Goal: Task Accomplishment & Management: Complete application form

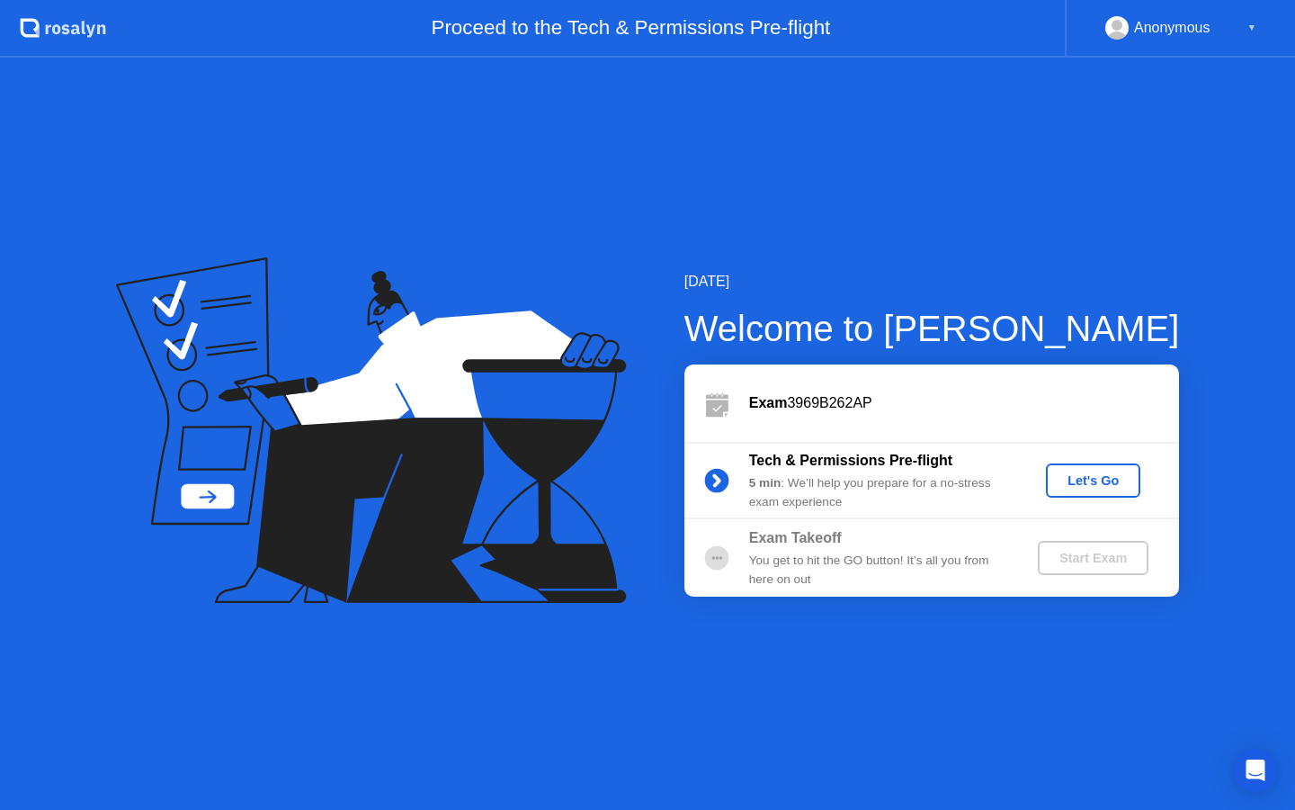
click at [1090, 484] on div "Let's Go" at bounding box center [1093, 480] width 80 height 14
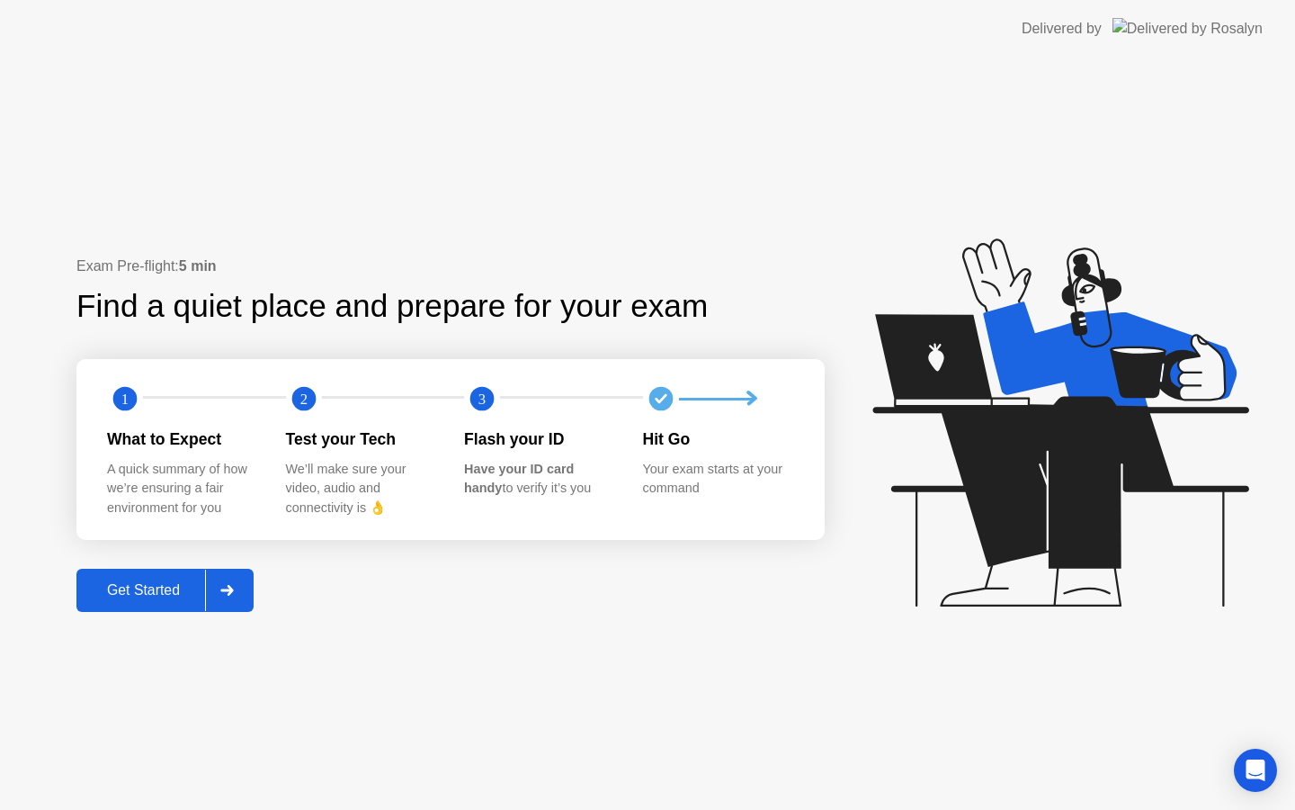
click at [143, 596] on div "Get Started" at bounding box center [143, 590] width 123 height 16
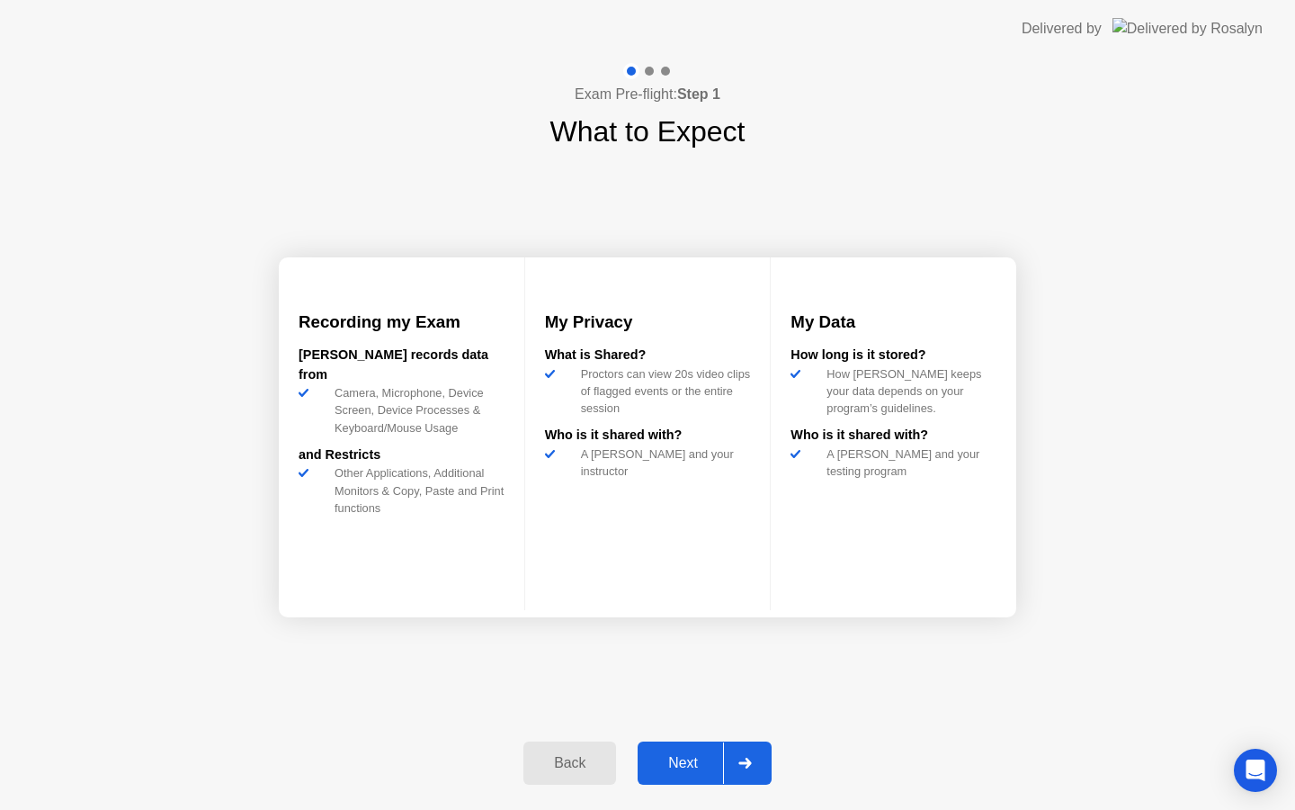
click at [692, 767] on div "Next" at bounding box center [683, 763] width 80 height 16
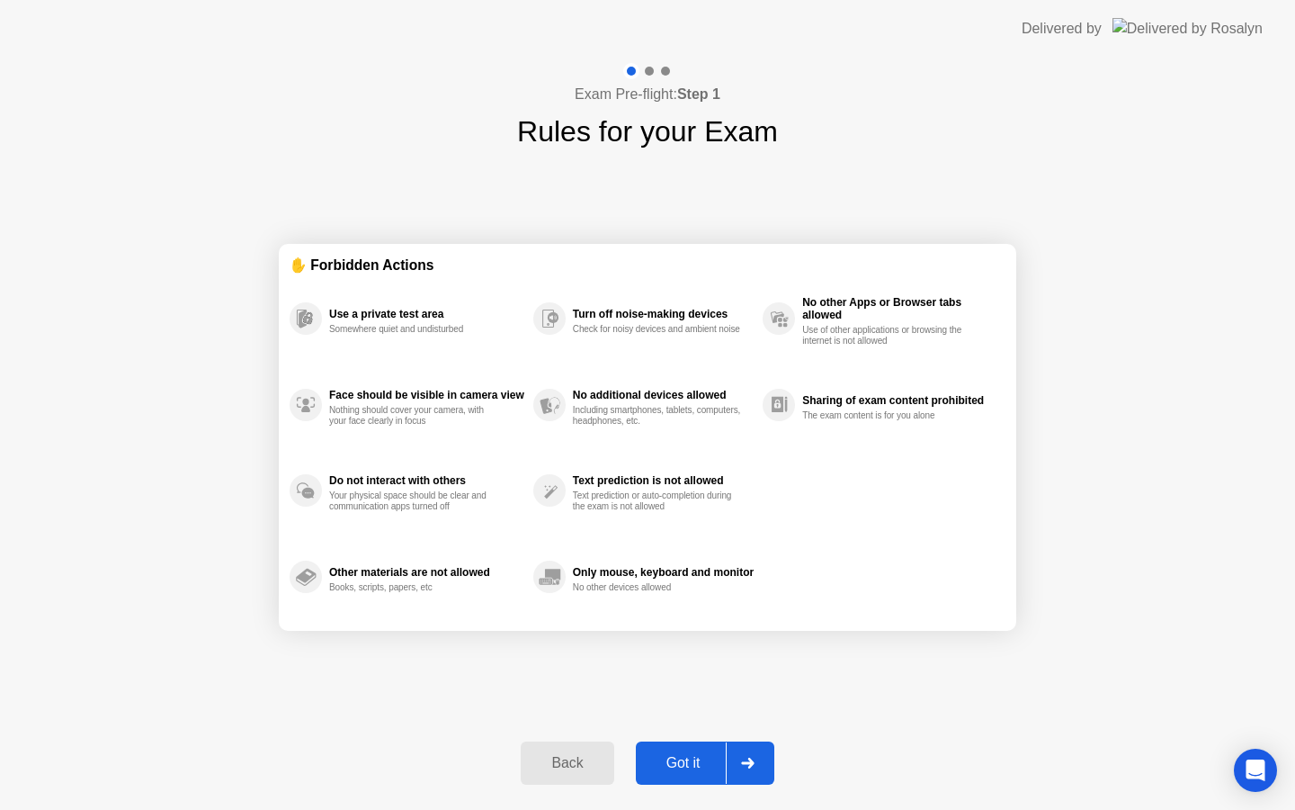
drag, startPoint x: 675, startPoint y: 310, endPoint x: 519, endPoint y: 309, distance: 156.5
click at [519, 309] on div "Use a private test area Somewhere quiet and undisturbed Face should be visible …" at bounding box center [648, 447] width 716 height 344
click at [747, 765] on icon at bounding box center [747, 762] width 13 height 11
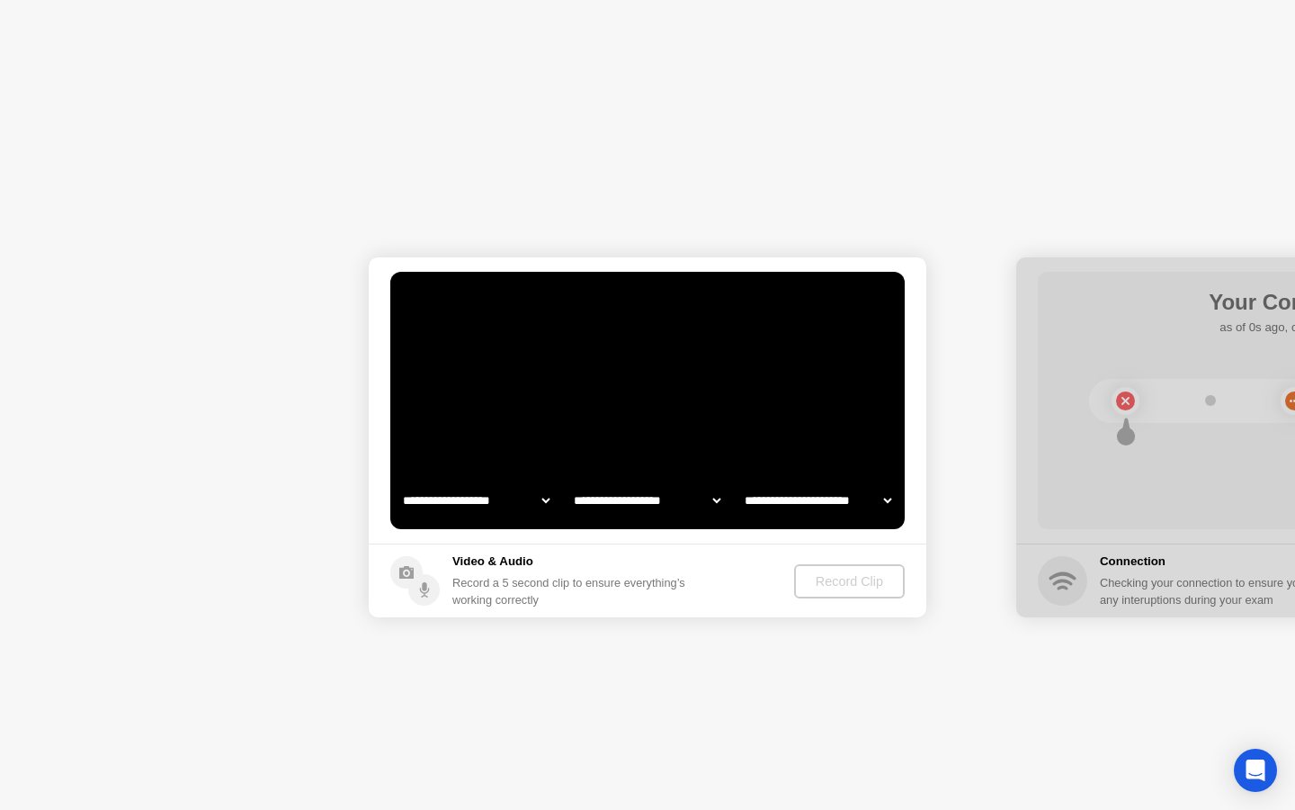
select select "**********"
select select "*******"
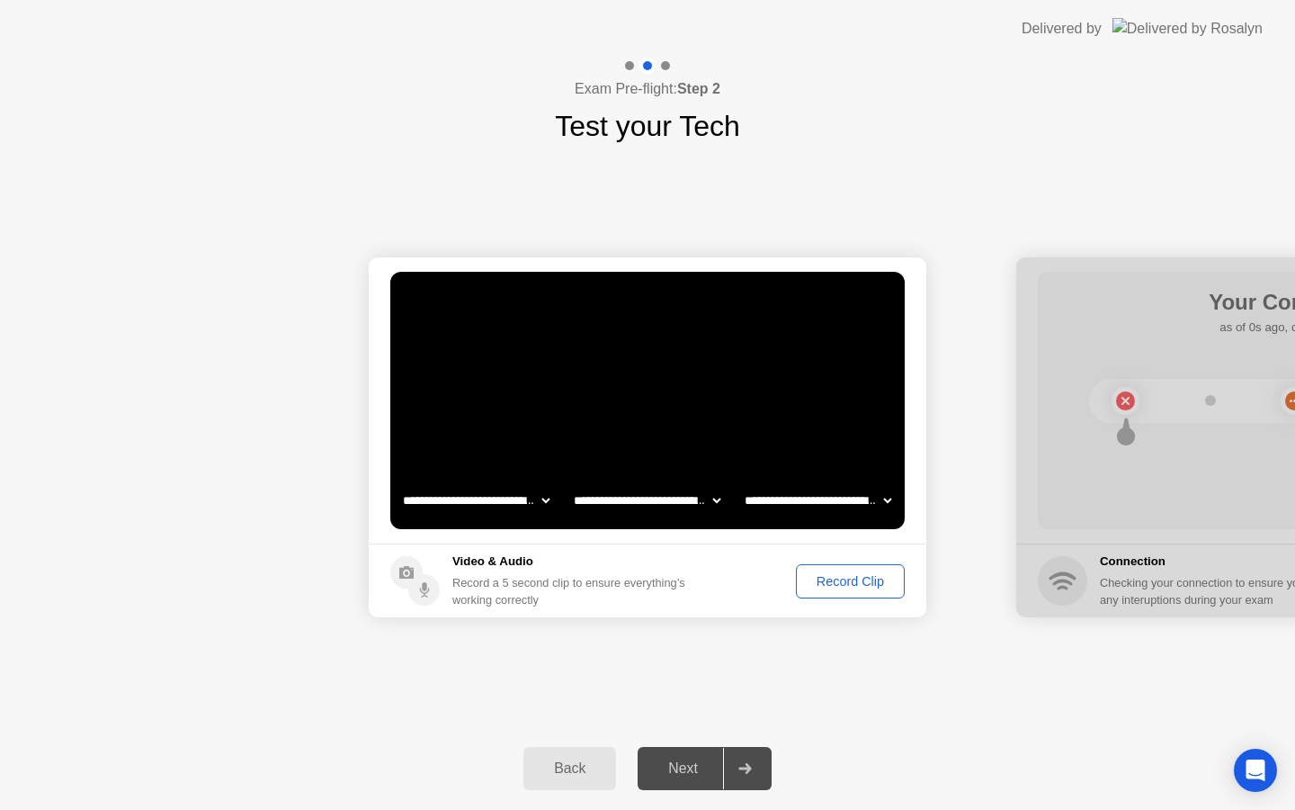
click at [832, 583] on div "Record Clip" at bounding box center [850, 581] width 96 height 14
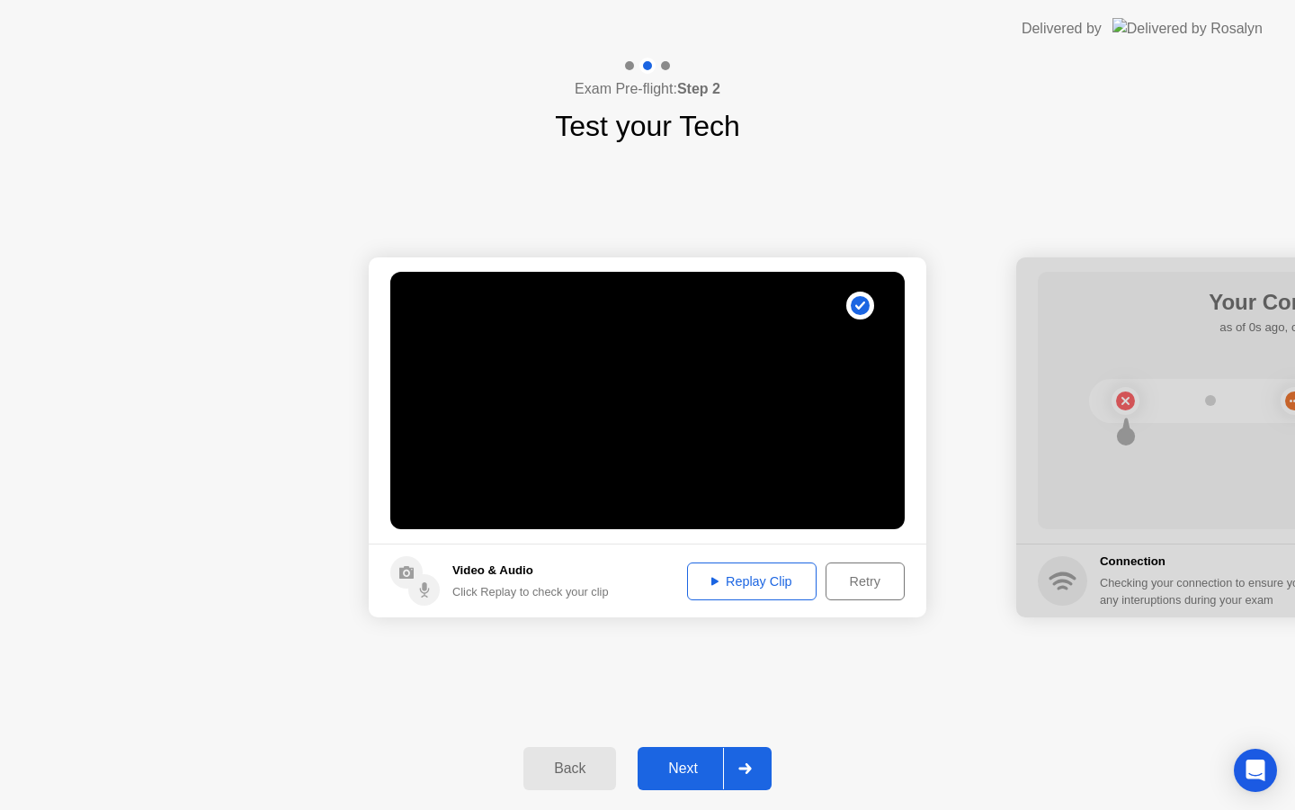
click at [727, 582] on div "Replay Clip" at bounding box center [751, 581] width 117 height 14
click at [752, 768] on icon at bounding box center [744, 768] width 13 height 11
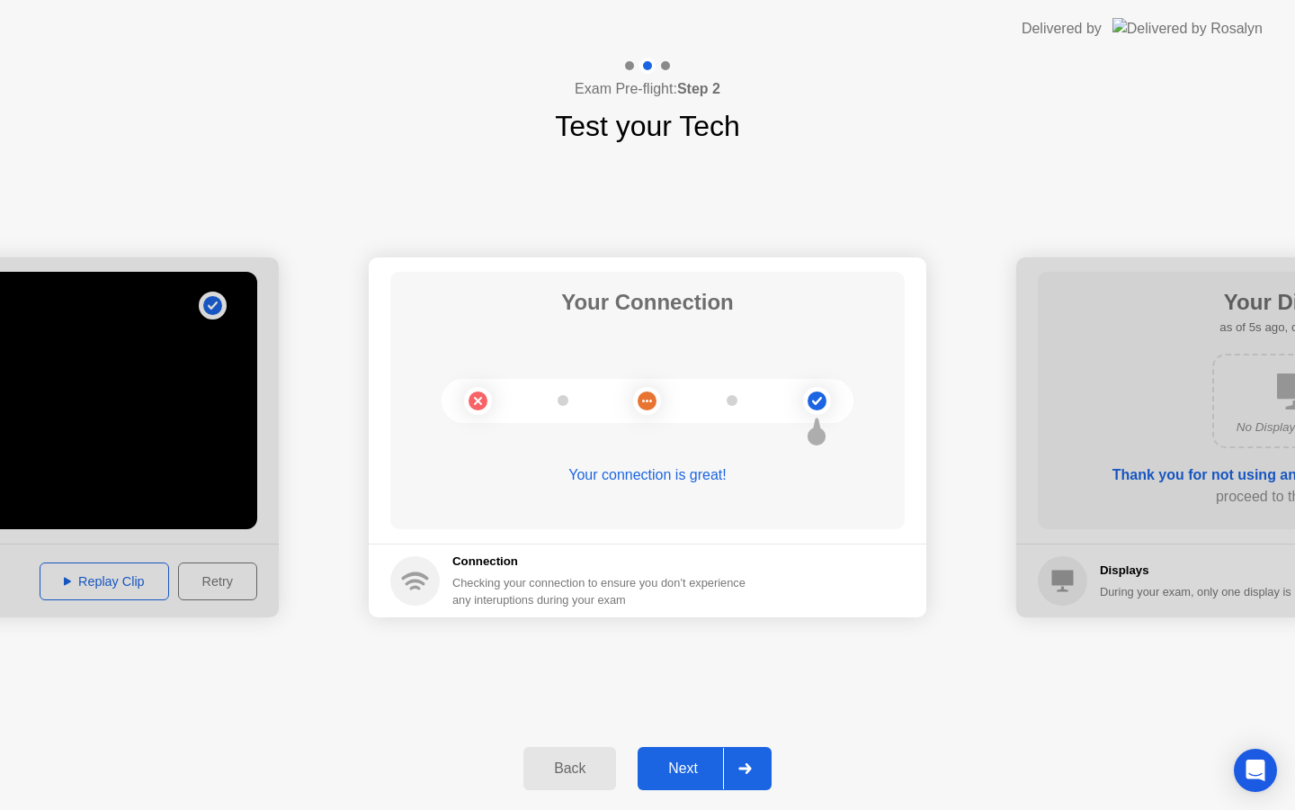
click at [743, 765] on icon at bounding box center [744, 768] width 13 height 11
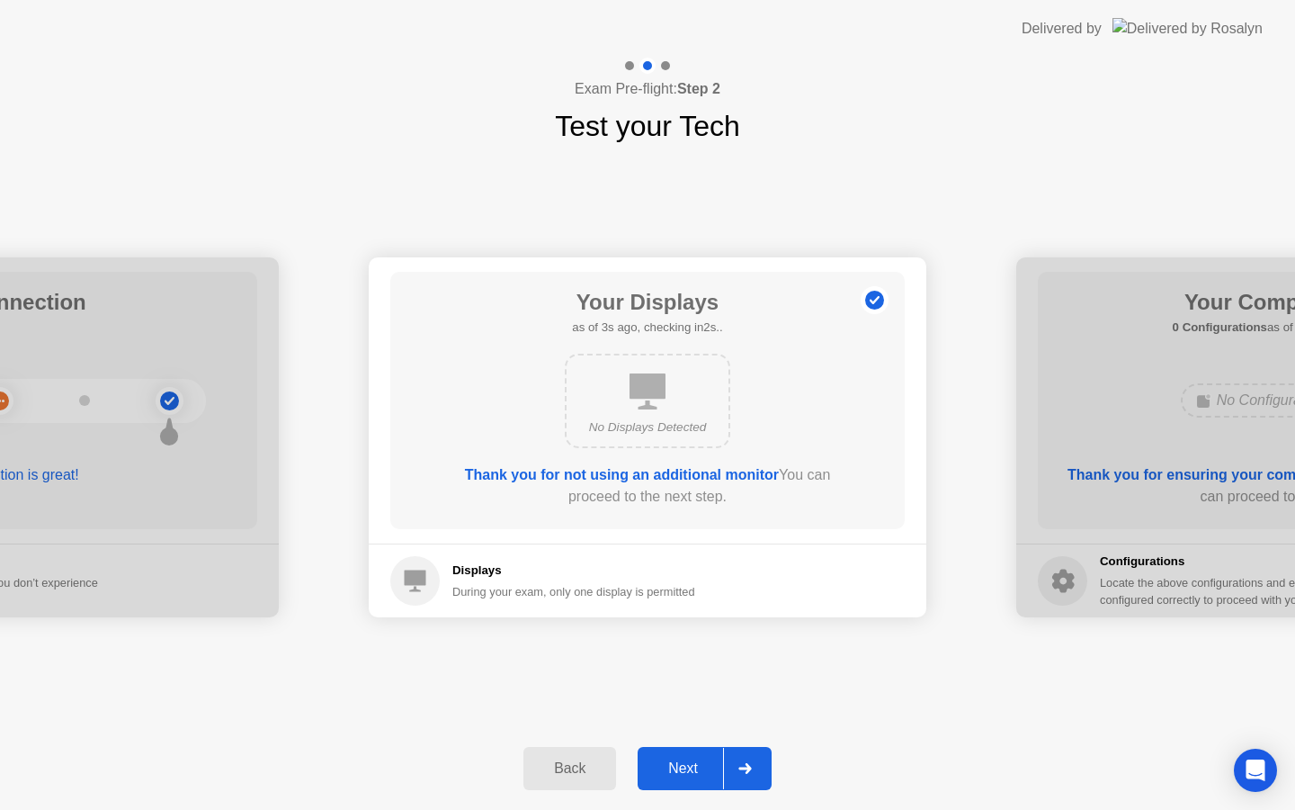
click at [744, 775] on div at bounding box center [744, 767] width 43 height 41
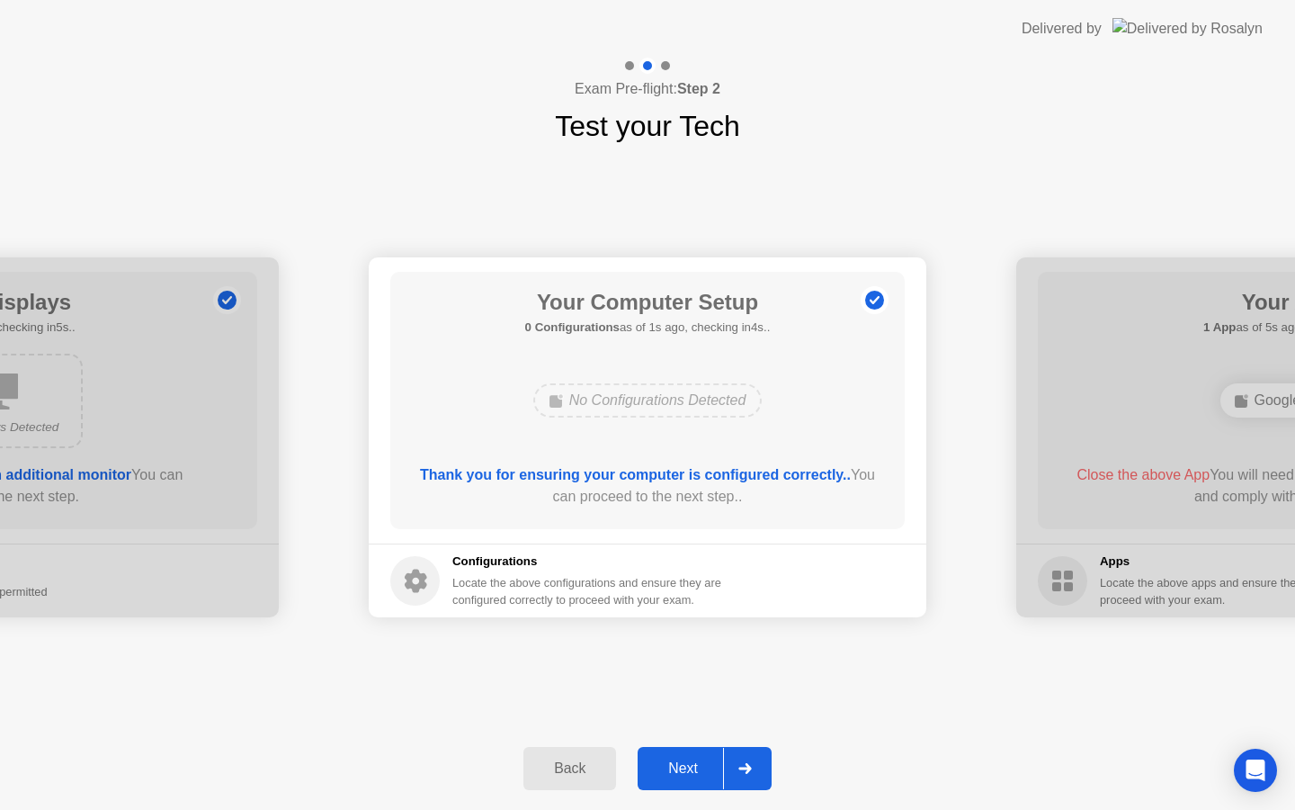
click at [743, 776] on div at bounding box center [744, 767] width 43 height 41
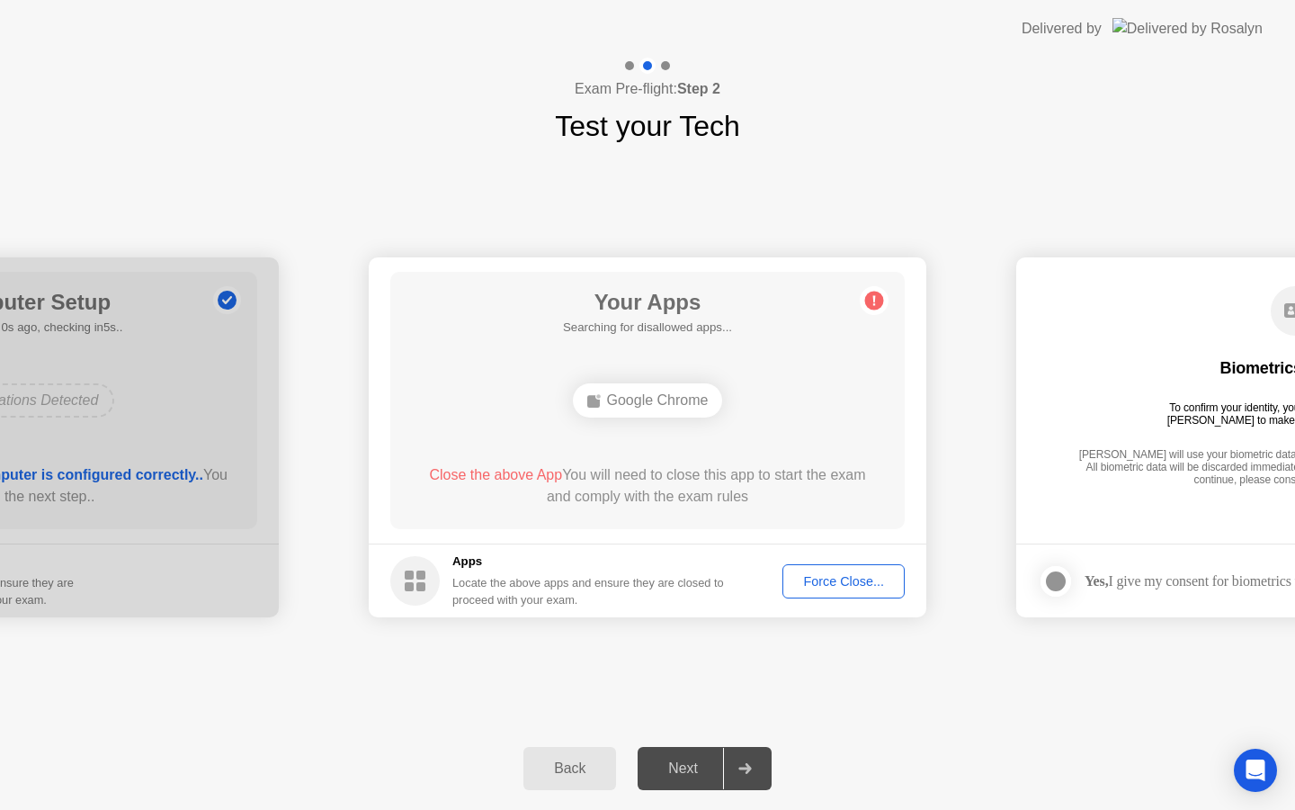
drag, startPoint x: 881, startPoint y: 3, endPoint x: 874, endPoint y: 9, distance: 9.6
click at [881, 3] on header "Delivered by" at bounding box center [647, 29] width 1295 height 58
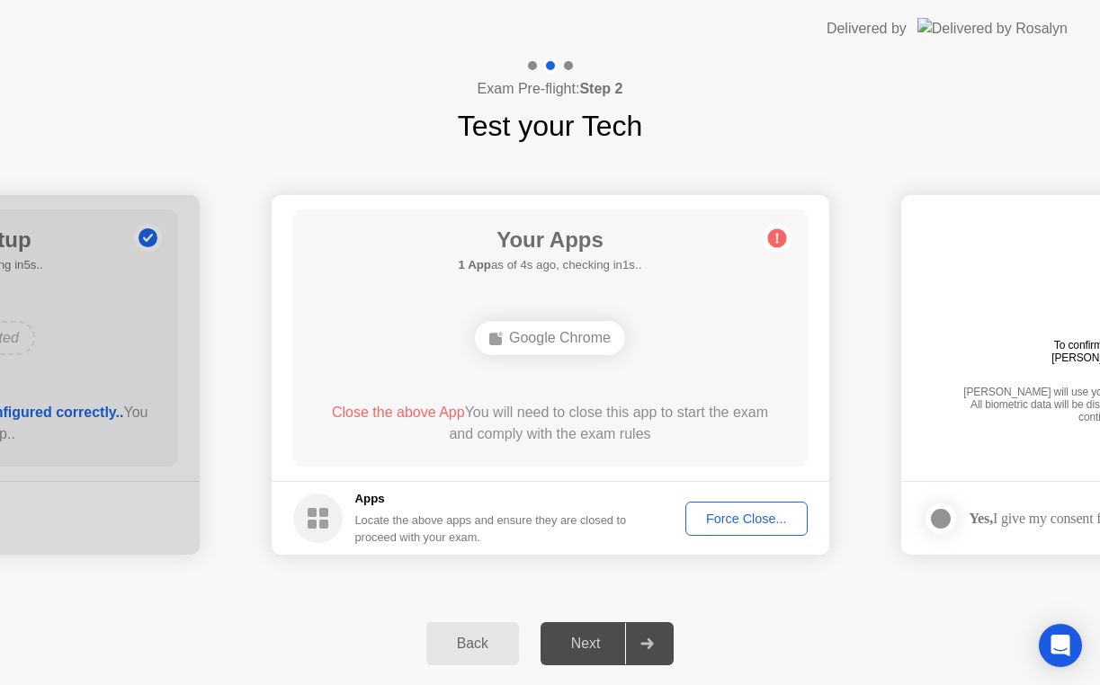
click at [715, 139] on div "Exam Pre-flight: Step 2 Test your Tech" at bounding box center [550, 103] width 1100 height 90
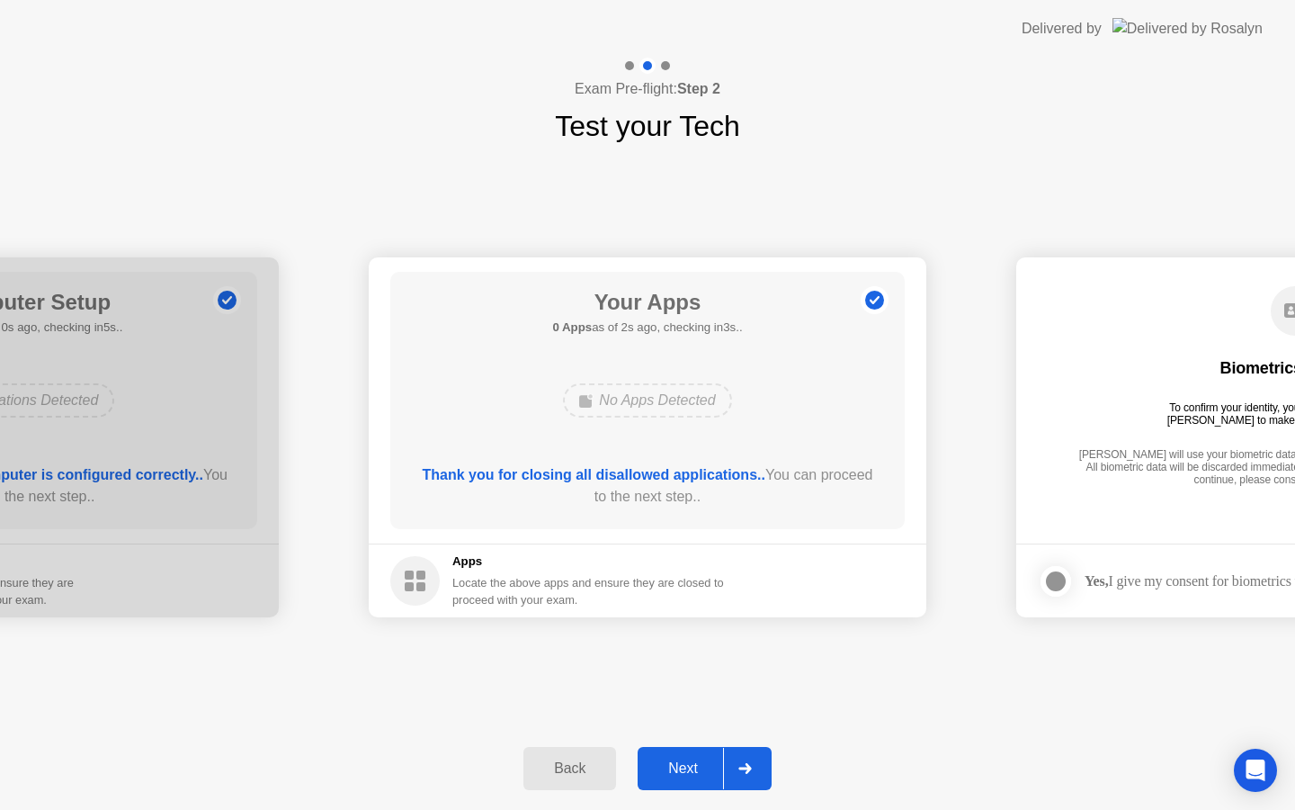
click at [748, 779] on div at bounding box center [744, 767] width 43 height 41
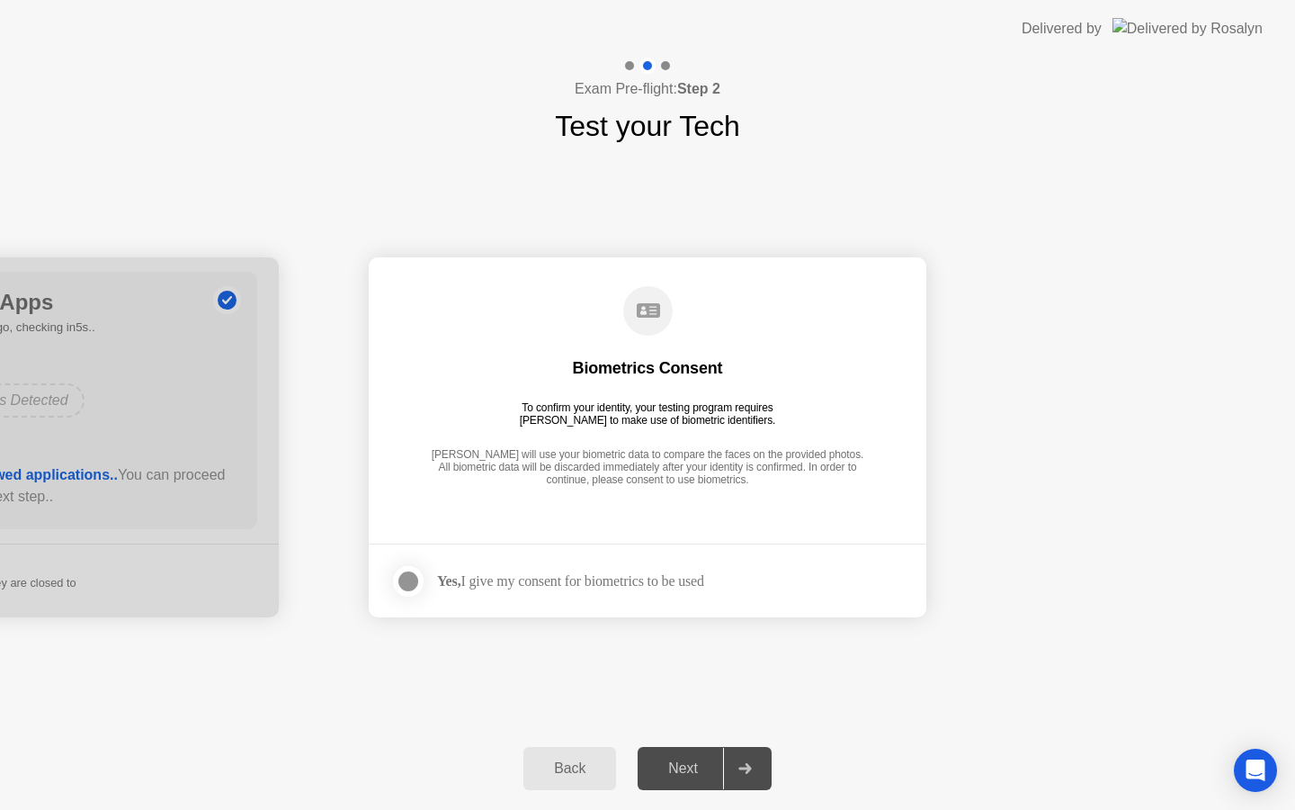
click at [417, 586] on div at bounding box center [409, 581] width 22 height 22
click at [747, 771] on icon at bounding box center [744, 768] width 13 height 11
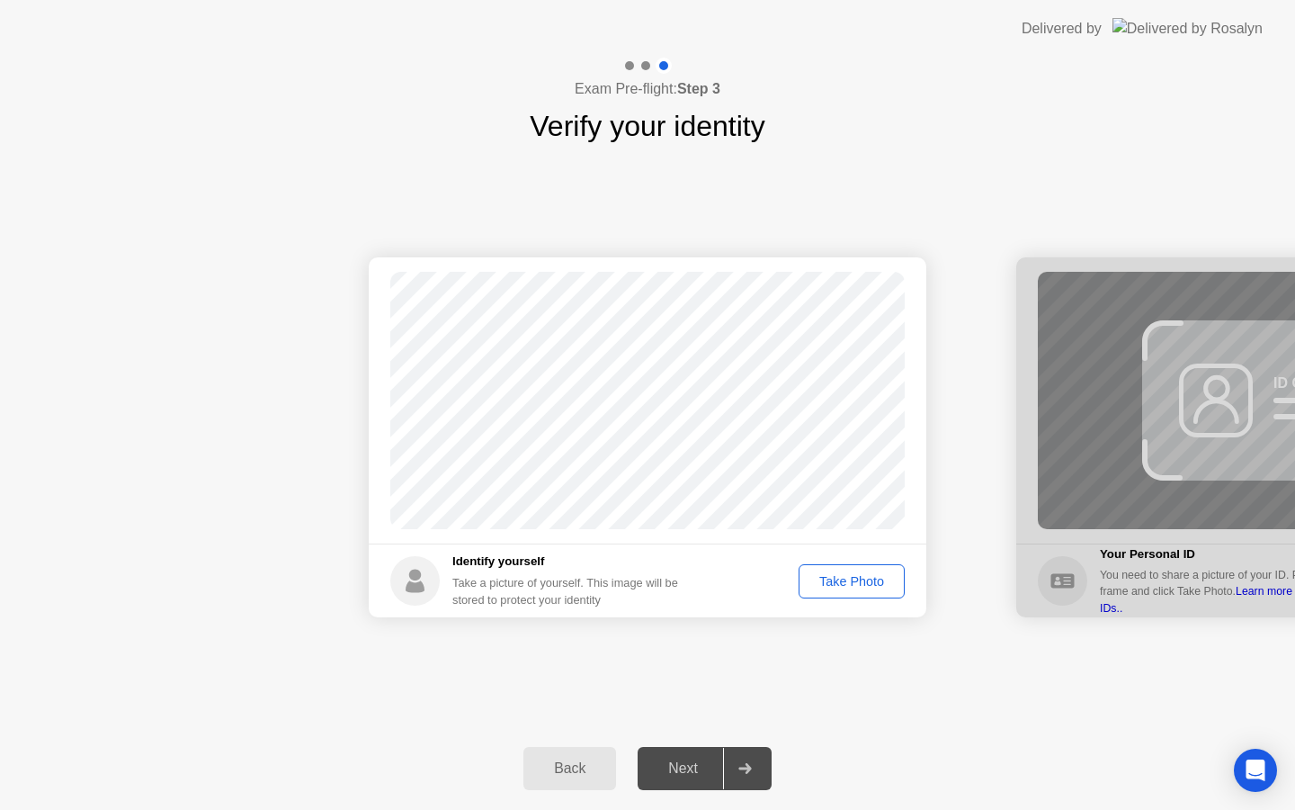
click at [863, 588] on div "Take Photo" at bounding box center [852, 581] width 94 height 14
click at [755, 771] on div at bounding box center [744, 767] width 43 height 41
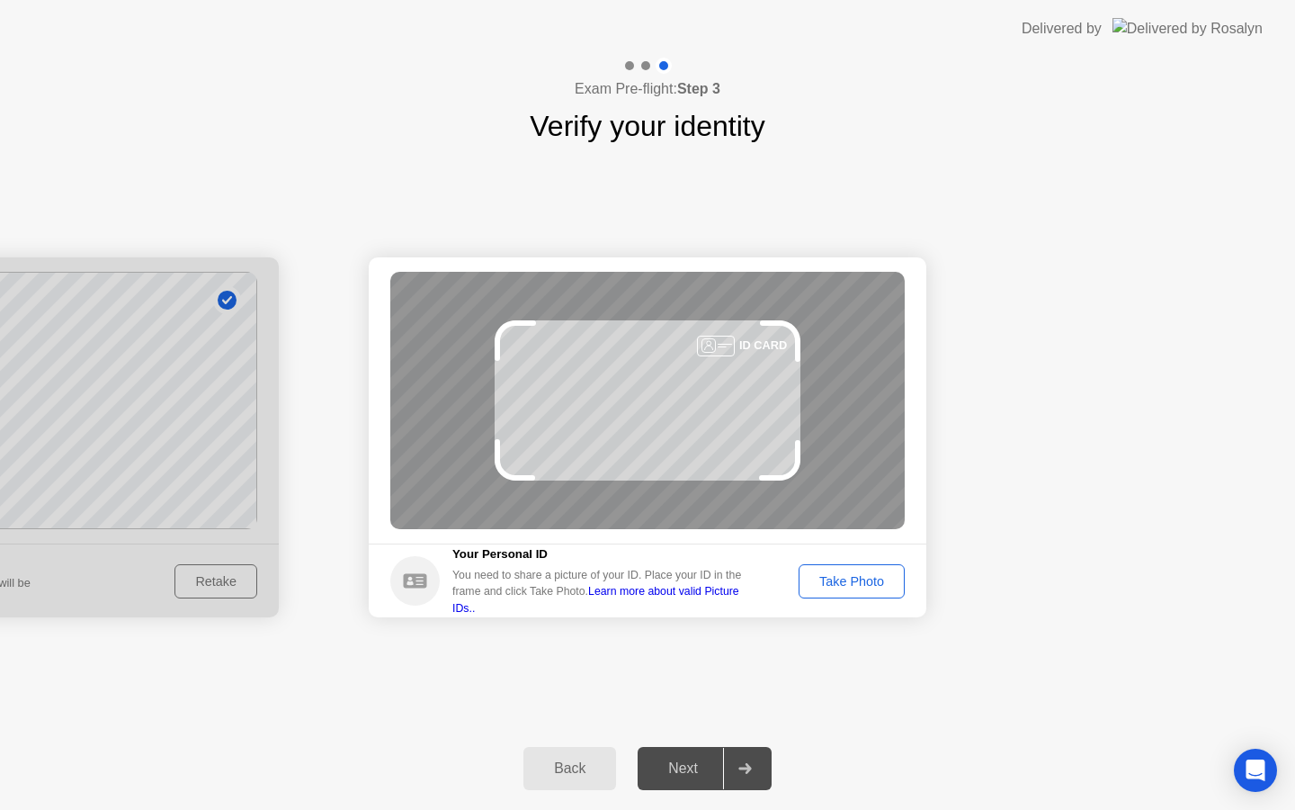
click at [842, 593] on button "Take Photo" at bounding box center [852, 581] width 106 height 34
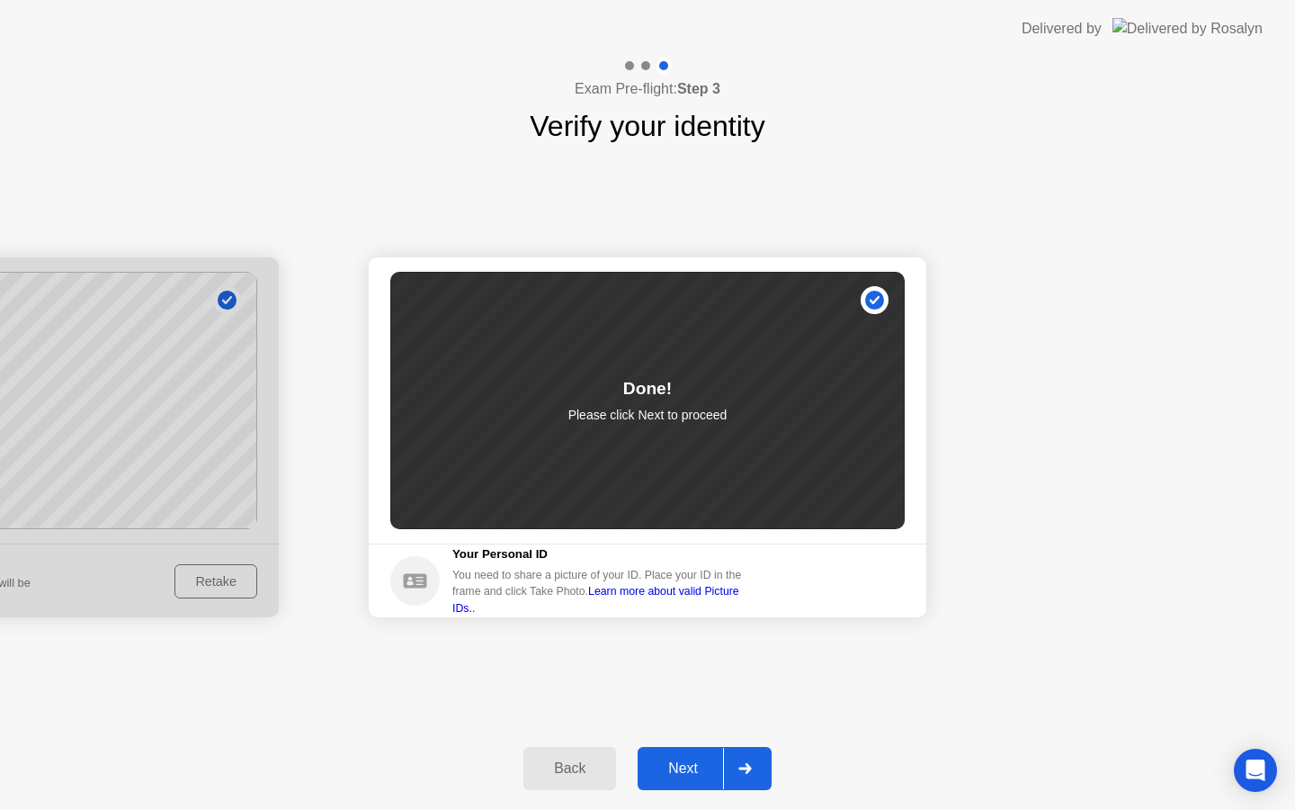
click at [668, 760] on div "Next" at bounding box center [683, 768] width 80 height 16
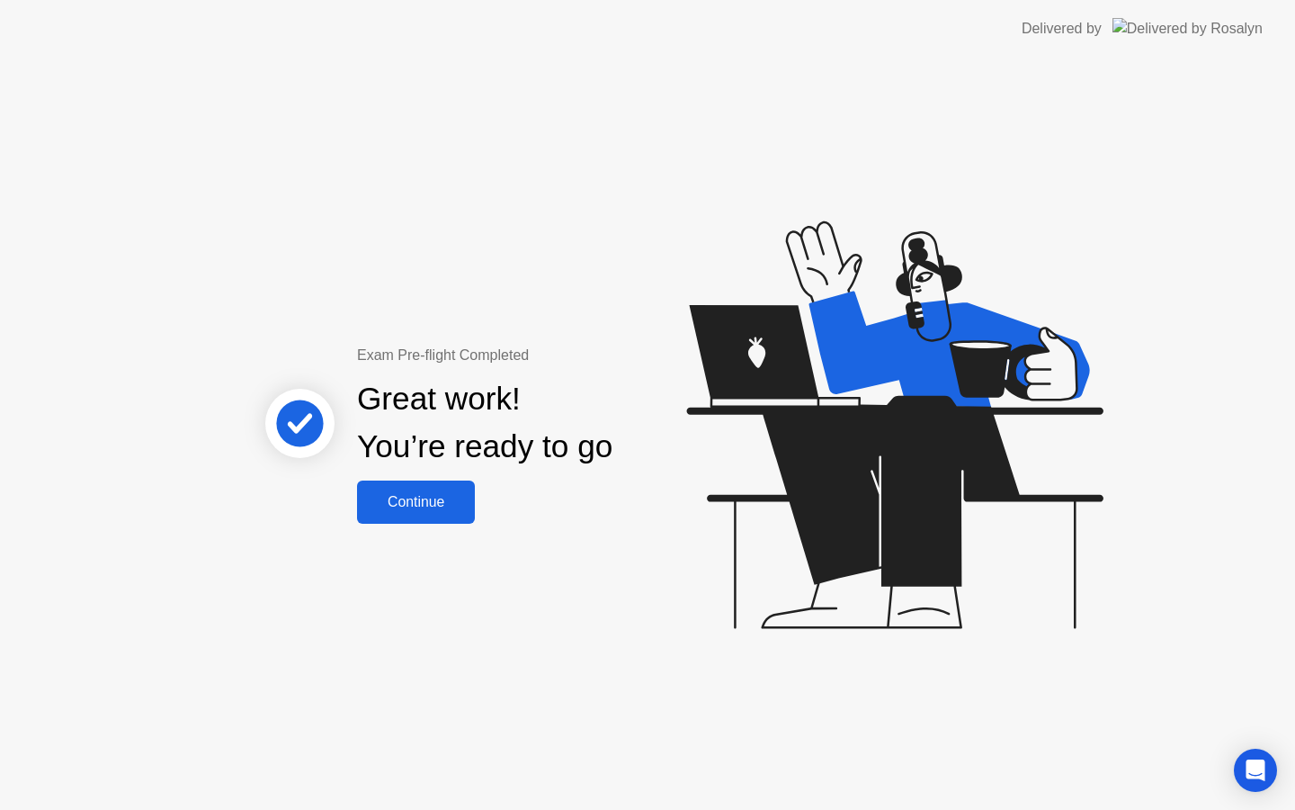
click at [421, 521] on button "Continue" at bounding box center [416, 501] width 118 height 43
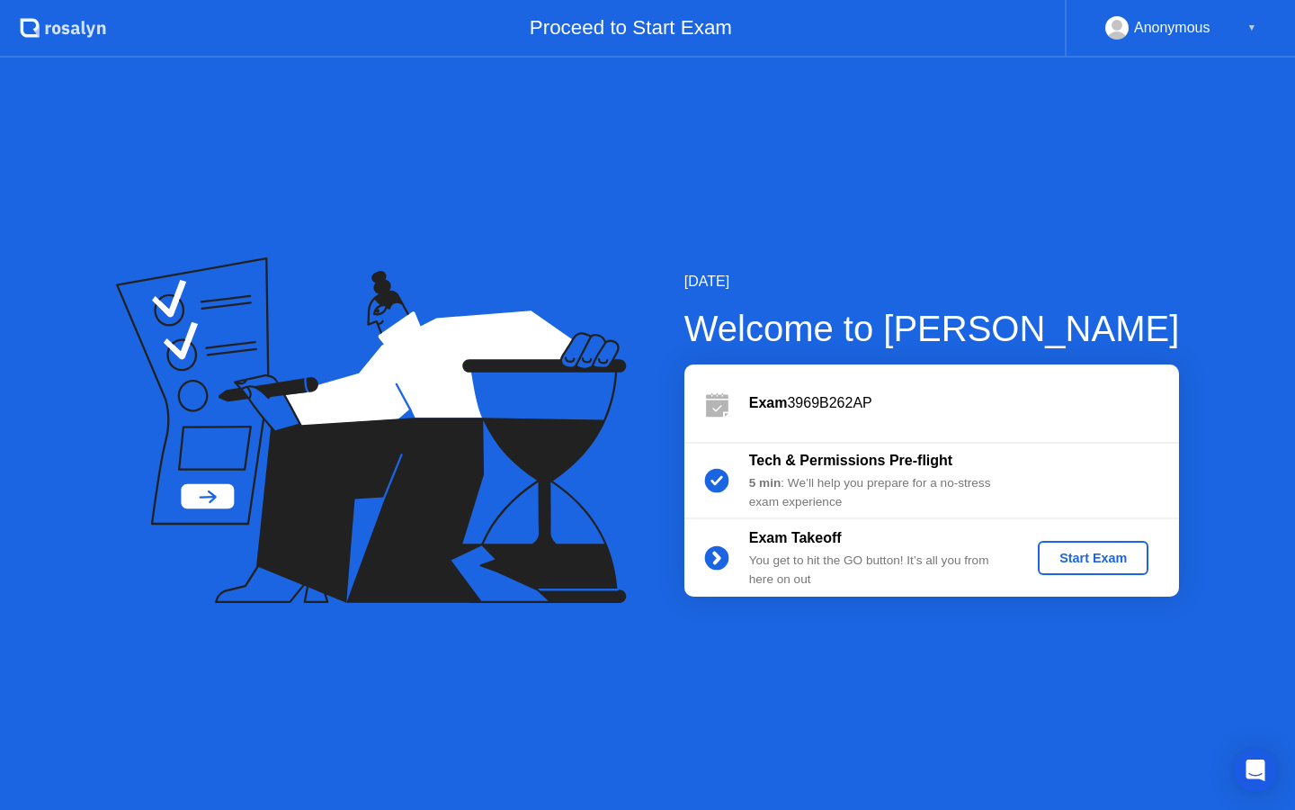
click at [1085, 562] on div "Start Exam" at bounding box center [1093, 557] width 96 height 14
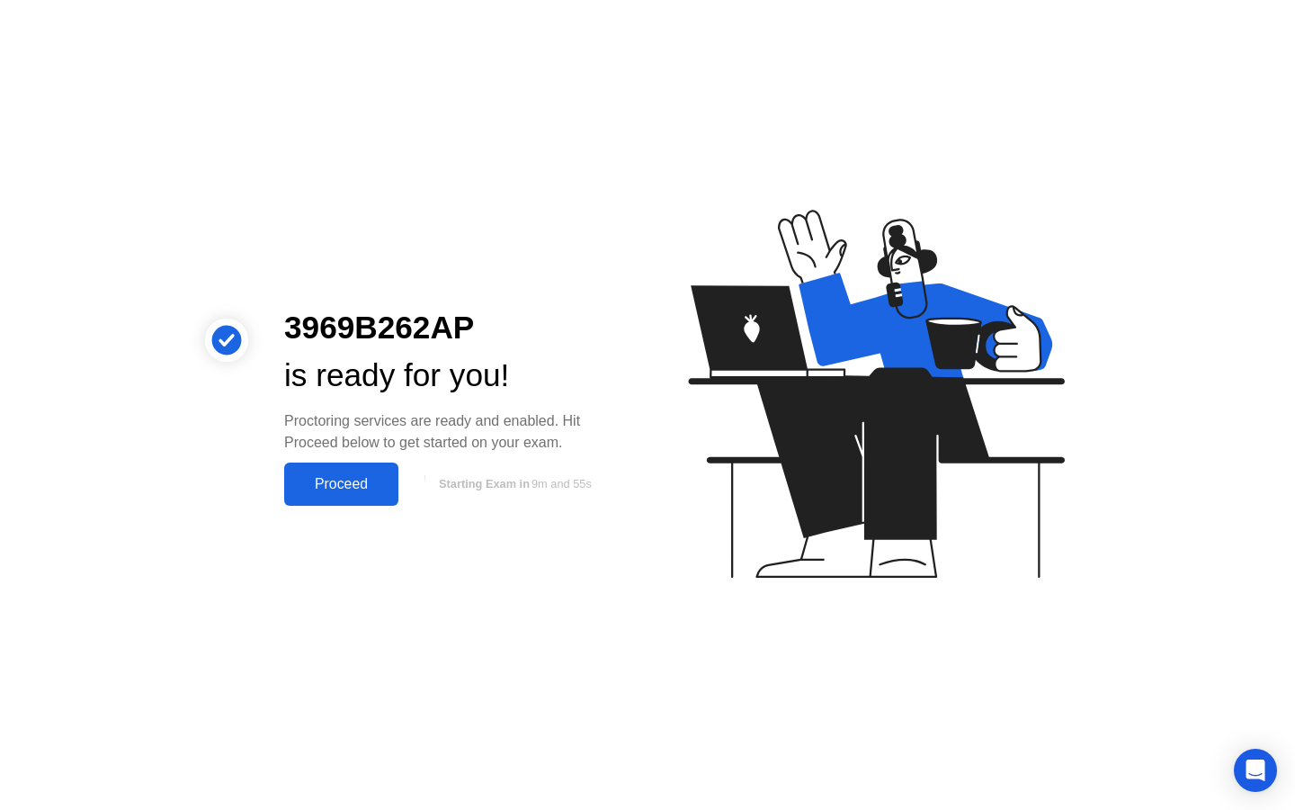
click at [338, 488] on div "Proceed" at bounding box center [341, 484] width 103 height 16
